Goal: Task Accomplishment & Management: Manage account settings

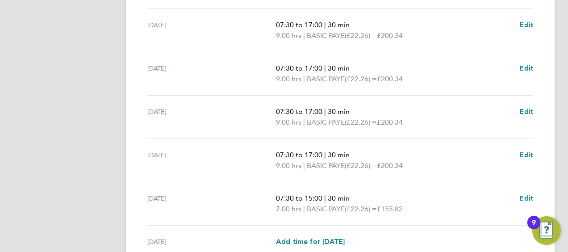
scroll to position [402, 0]
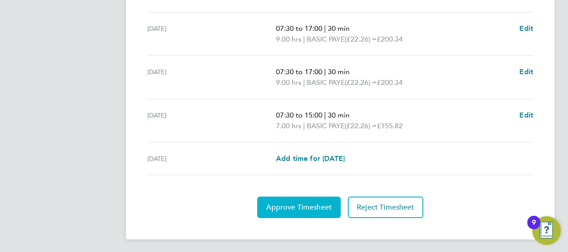
click at [309, 200] on button "Approve Timesheet" at bounding box center [298, 206] width 83 height 21
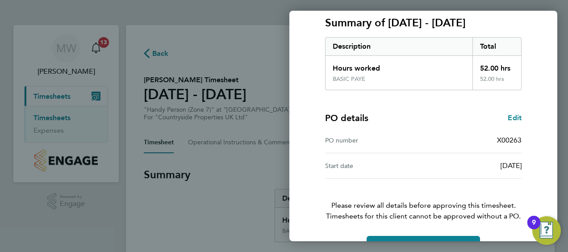
scroll to position [150, 0]
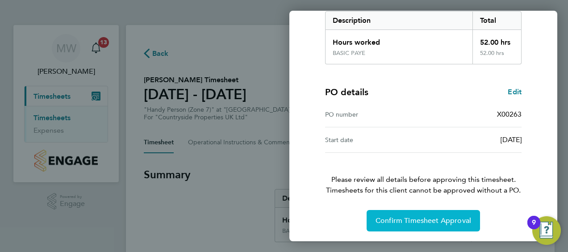
click at [444, 221] on span "Confirm Timesheet Approval" at bounding box center [424, 220] width 96 height 9
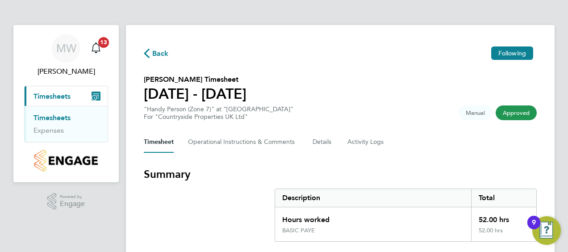
click at [441, 97] on section "Pawel Bielski's Timesheet 18 - 24 Aug 2025 "Handy Person (Zone 7)" at "Lock Lan…" at bounding box center [340, 97] width 393 height 46
